Goal: Information Seeking & Learning: Check status

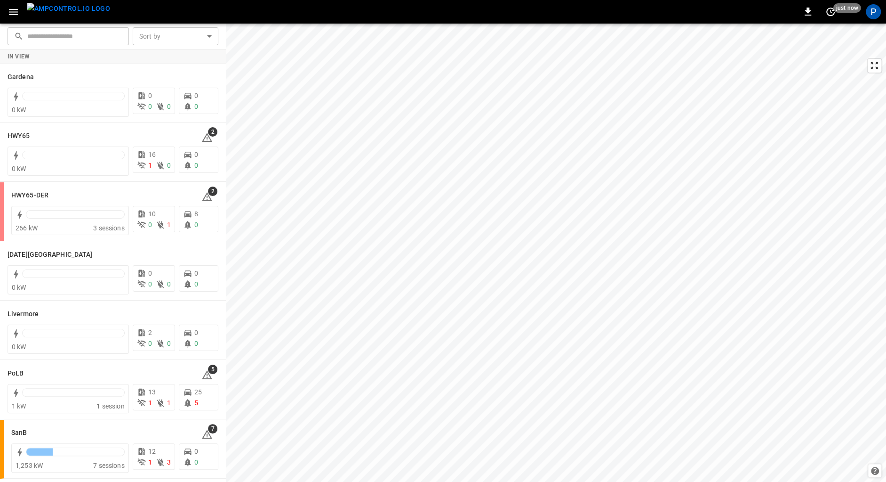
click at [57, 6] on img "menu" at bounding box center [68, 9] width 83 height 12
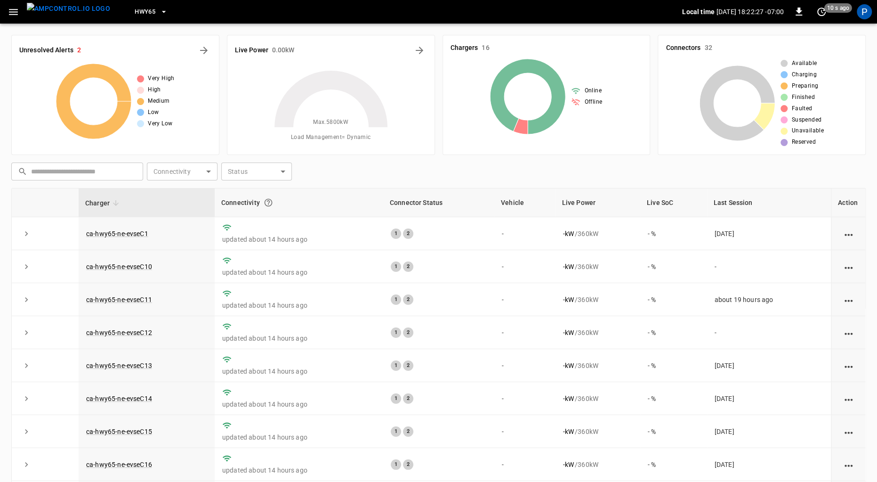
click at [138, 7] on span "HWY65" at bounding box center [145, 12] width 21 height 11
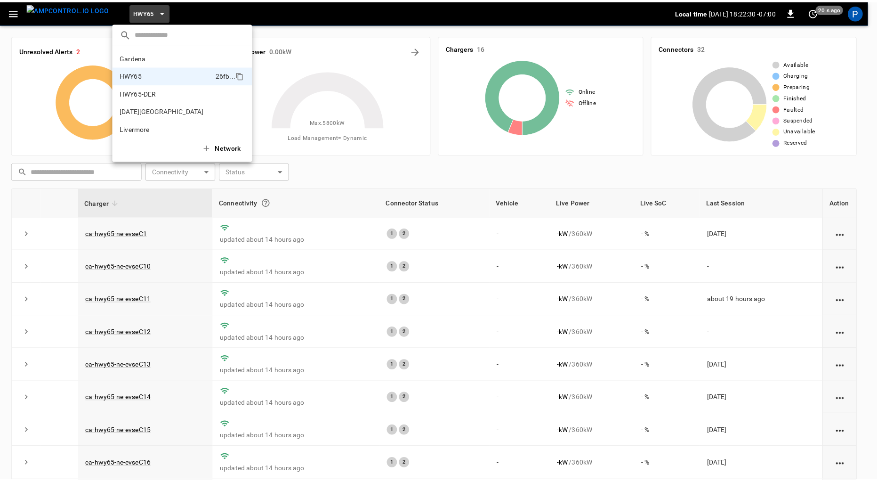
scroll to position [79, 0]
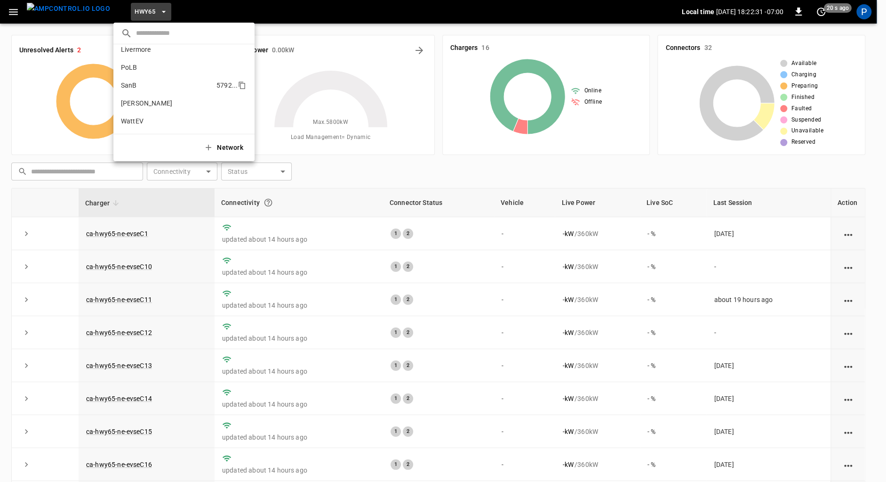
click at [164, 88] on p "SanB" at bounding box center [167, 84] width 92 height 9
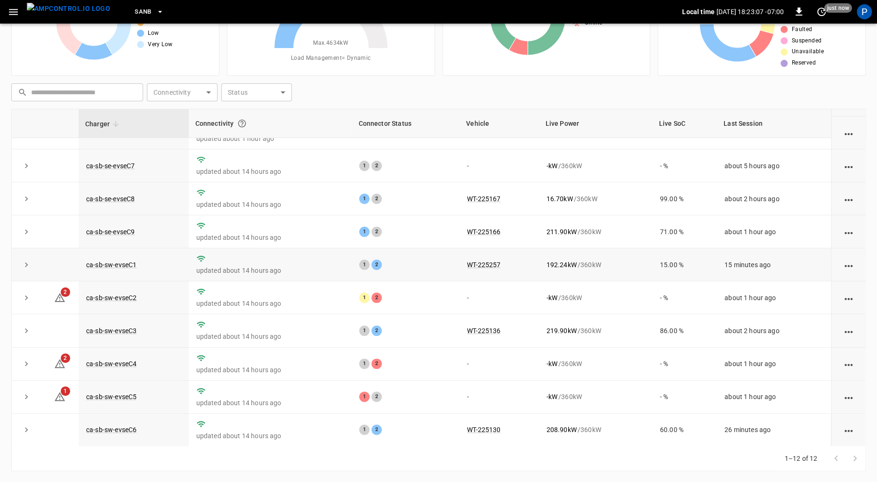
scroll to position [78, 0]
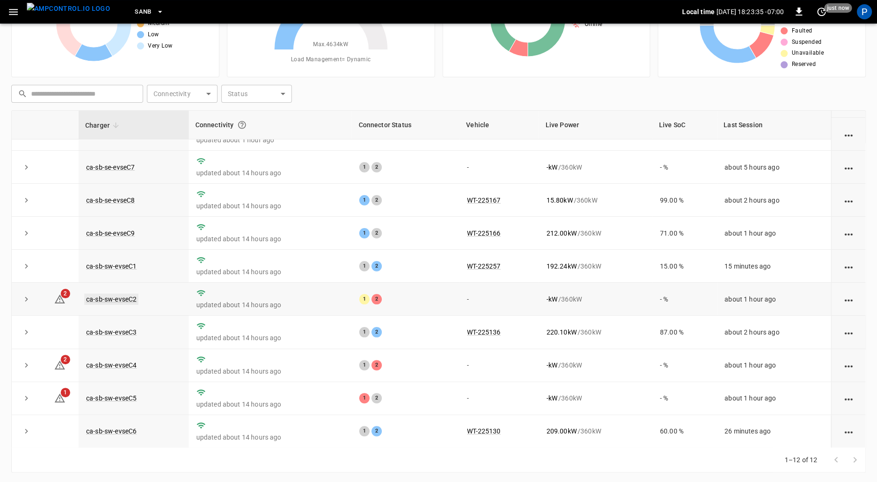
click at [111, 301] on link "ca-sb-sw-evseC2" at bounding box center [111, 298] width 54 height 11
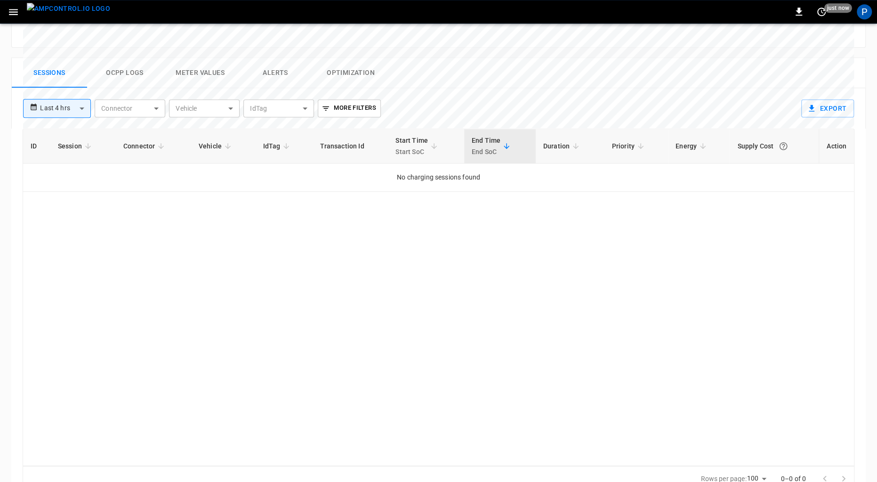
scroll to position [435, 0]
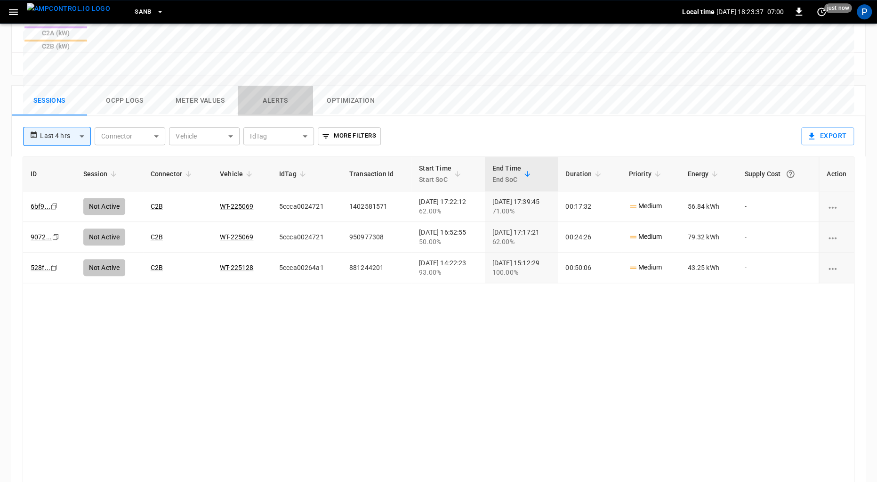
click at [268, 86] on button "Alerts" at bounding box center [275, 101] width 75 height 30
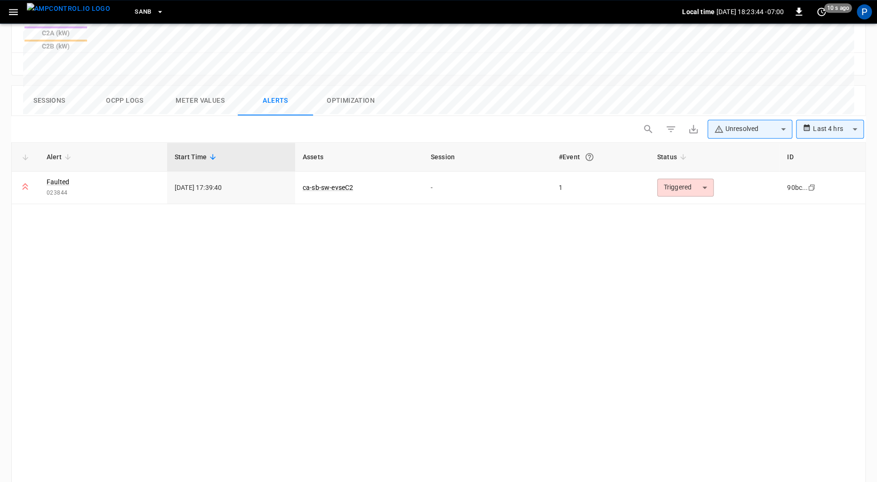
click at [64, 15] on img "menu" at bounding box center [68, 9] width 83 height 12
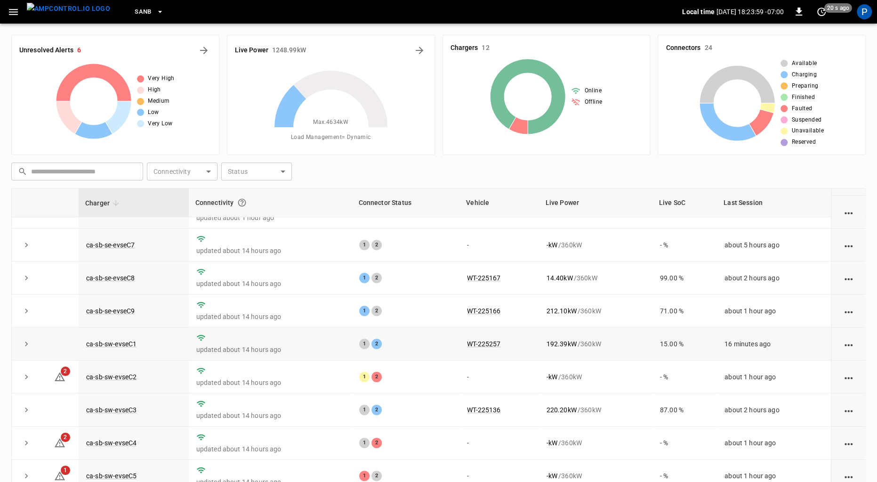
scroll to position [79, 0]
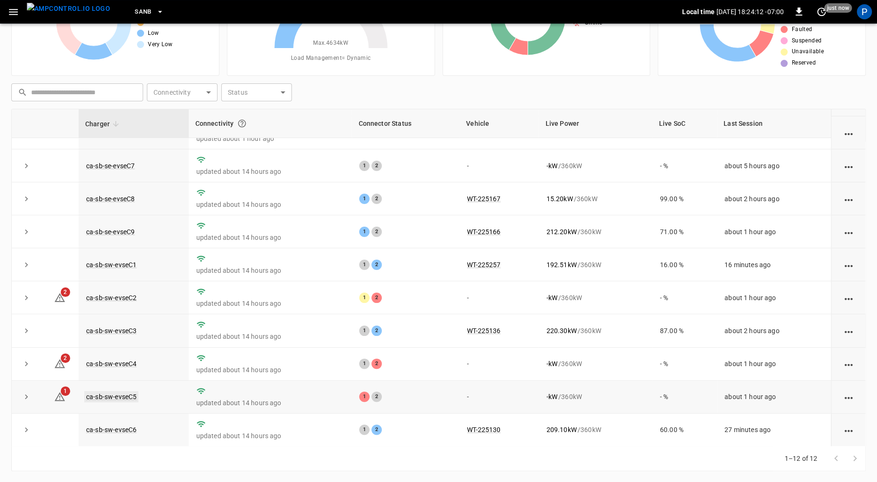
click at [127, 399] on link "ca-sb-sw-evseC5" at bounding box center [111, 396] width 54 height 11
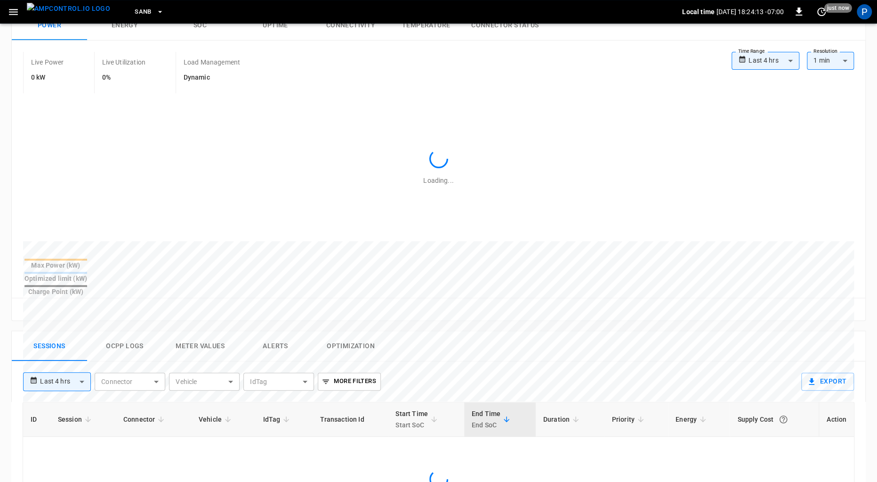
scroll to position [435, 0]
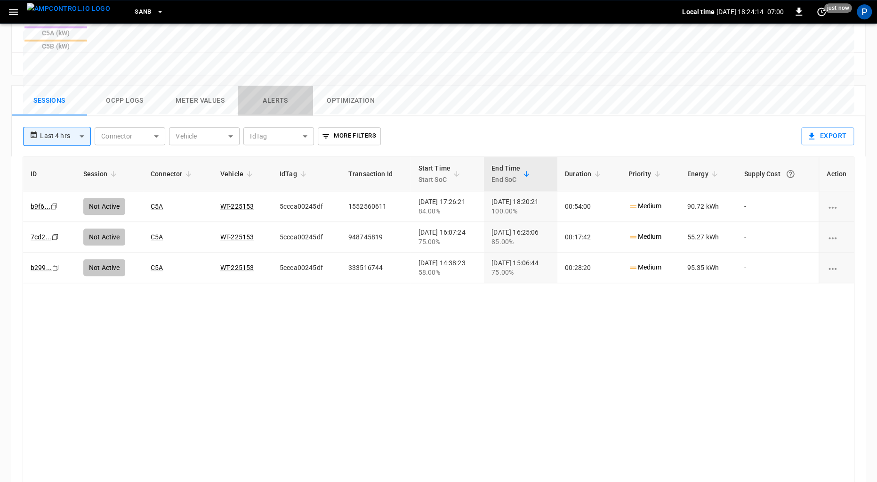
drag, startPoint x: 279, startPoint y: 49, endPoint x: 328, endPoint y: 64, distance: 51.1
click at [279, 86] on button "Alerts" at bounding box center [275, 101] width 75 height 30
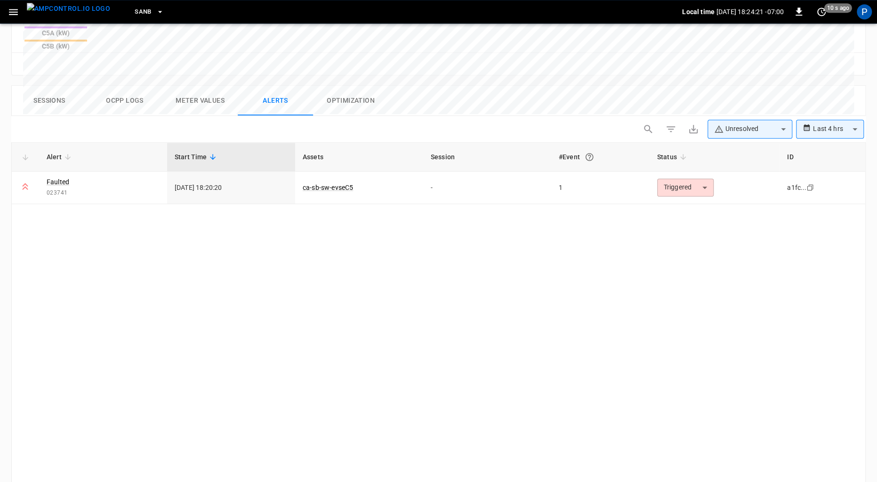
click at [57, 12] on img "menu" at bounding box center [68, 9] width 83 height 12
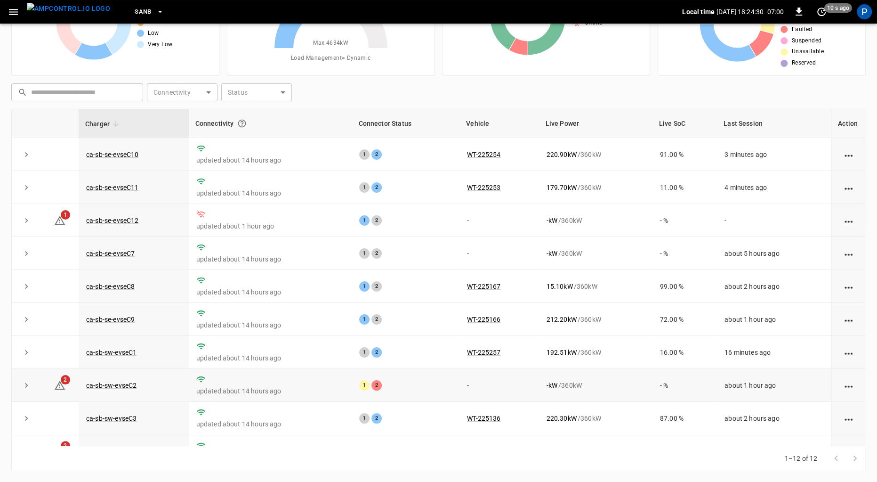
scroll to position [88, 0]
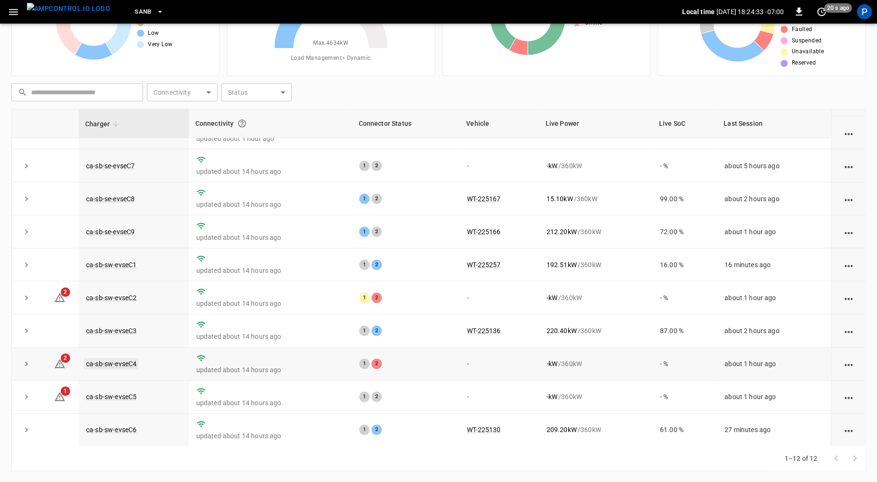
click at [114, 364] on link "ca-sb-sw-evseC4" at bounding box center [111, 363] width 54 height 11
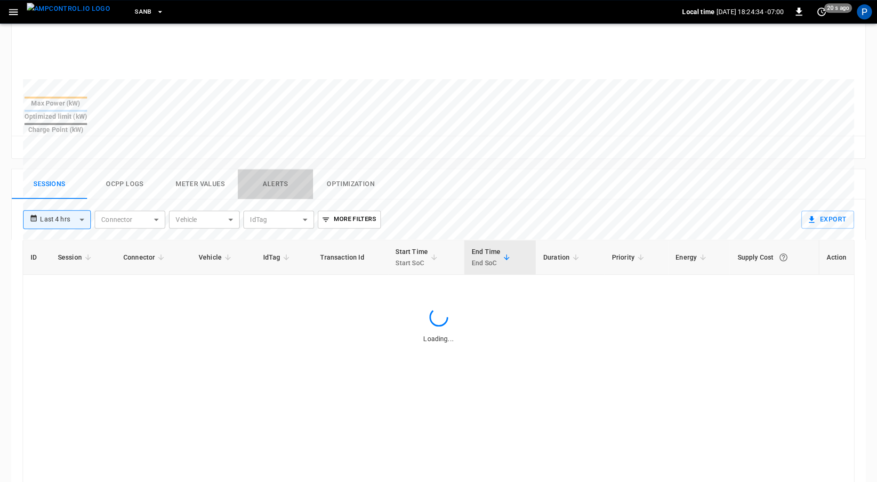
click at [263, 169] on button "Alerts" at bounding box center [275, 184] width 75 height 30
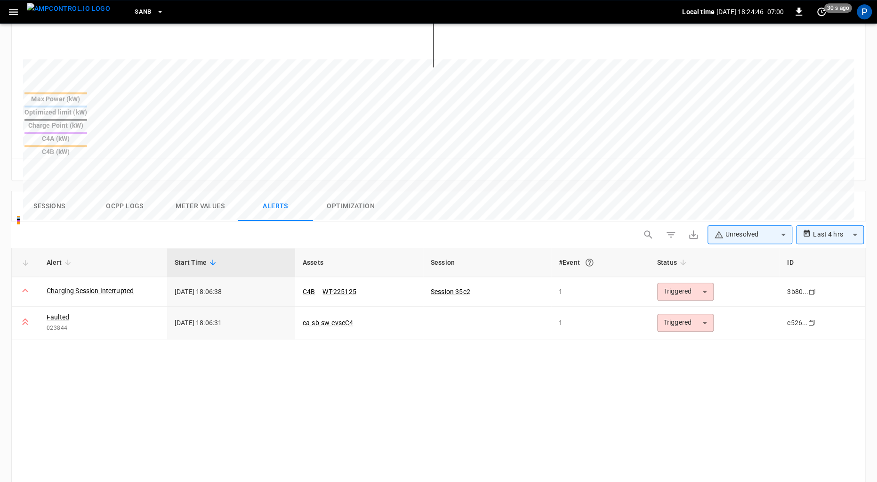
click at [64, 5] on img "menu" at bounding box center [68, 9] width 83 height 12
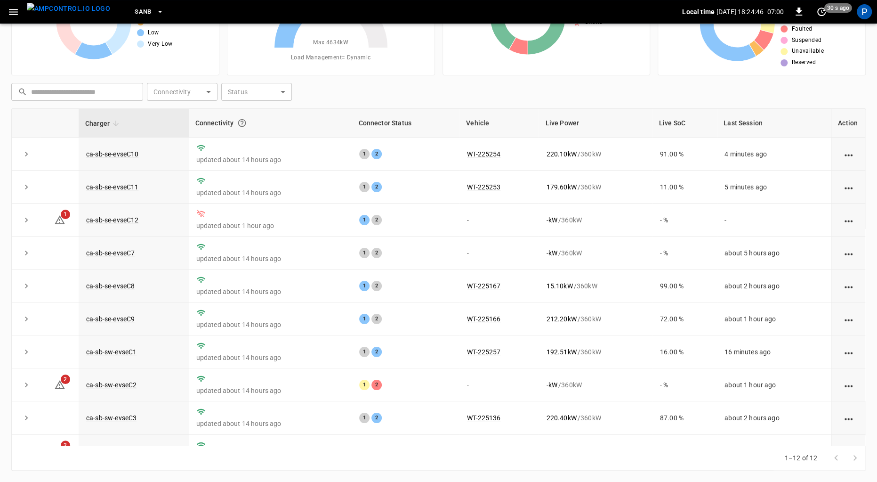
scroll to position [79, 0]
click at [129, 387] on link "ca-sb-sw-evseC2" at bounding box center [111, 384] width 54 height 11
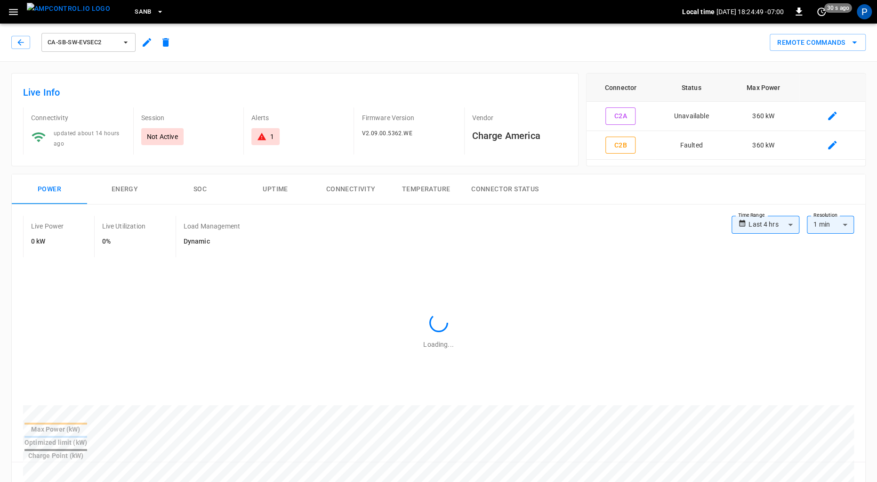
scroll to position [435, 0]
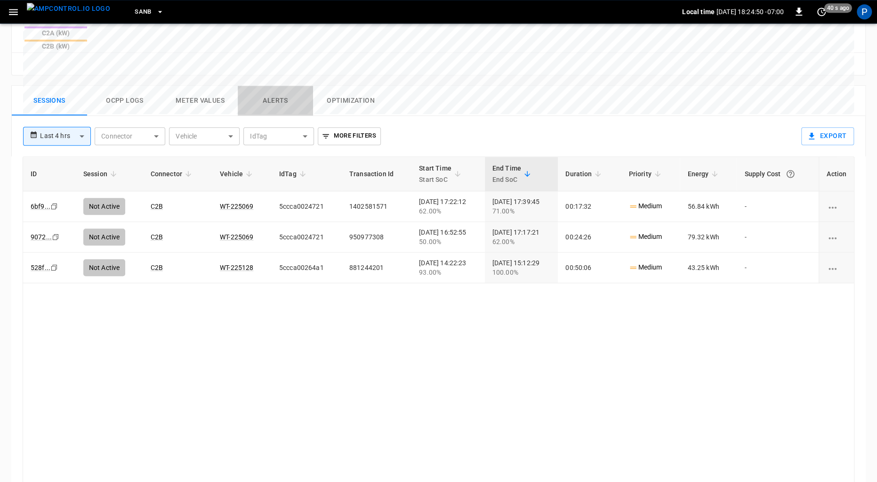
click at [282, 86] on button "Alerts" at bounding box center [275, 101] width 75 height 30
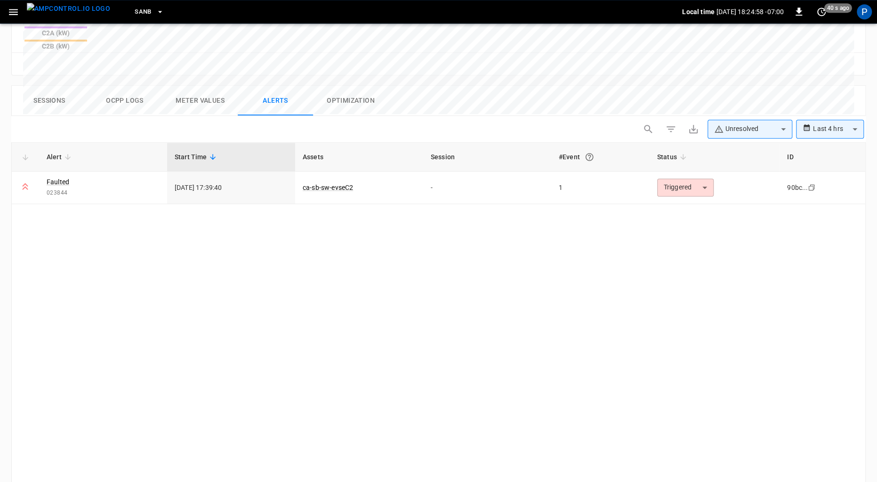
click at [69, 10] on img "menu" at bounding box center [68, 9] width 83 height 12
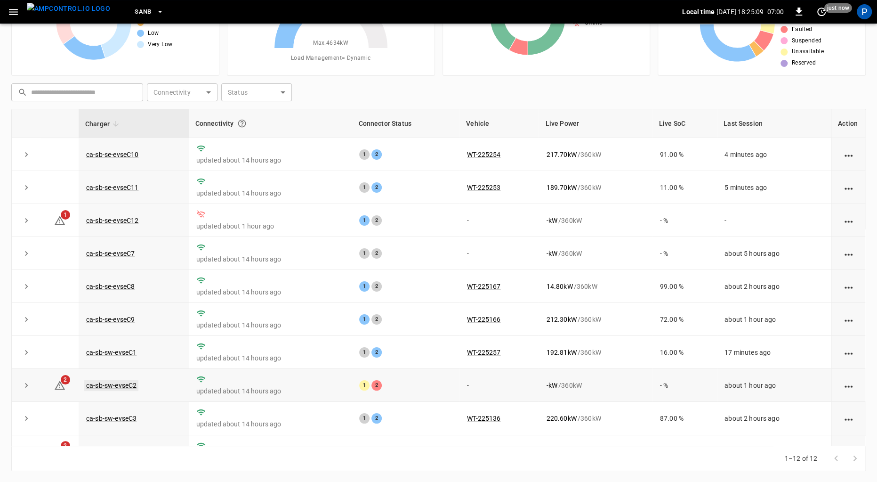
click at [107, 383] on link "ca-sb-sw-evseC2" at bounding box center [111, 384] width 54 height 11
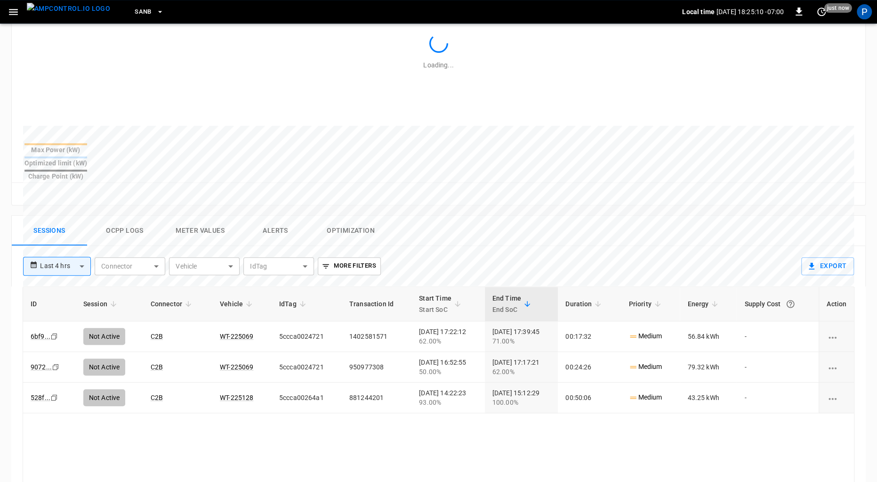
scroll to position [435, 0]
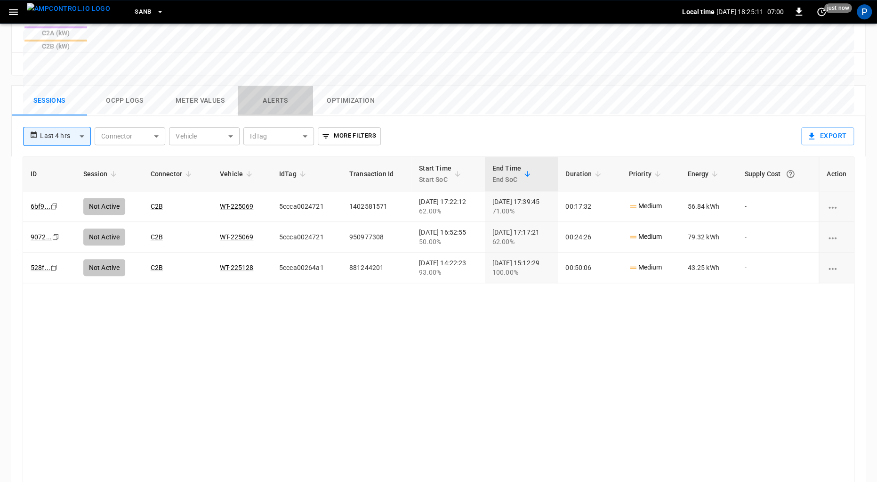
click at [267, 86] on button "Alerts" at bounding box center [275, 101] width 75 height 30
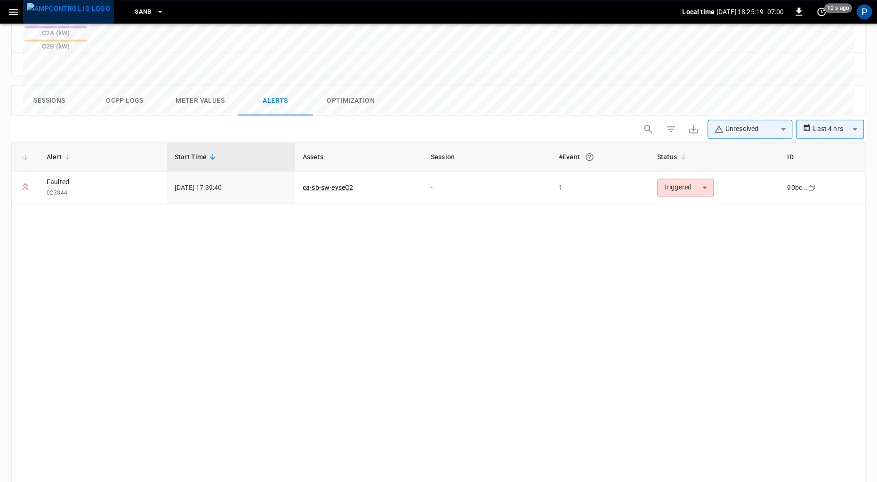
click at [74, 15] on img "menu" at bounding box center [68, 9] width 83 height 12
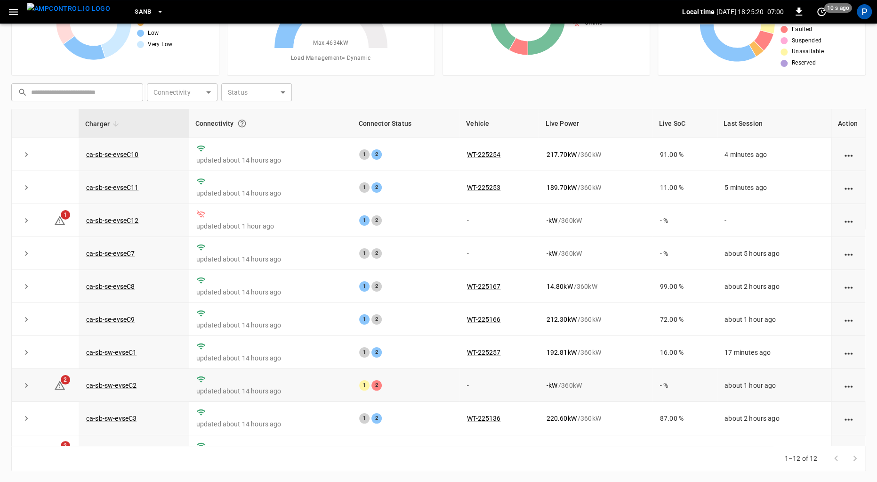
scroll to position [88, 0]
